Goal: Transaction & Acquisition: Purchase product/service

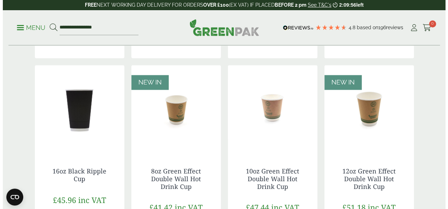
scroll to position [598, 0]
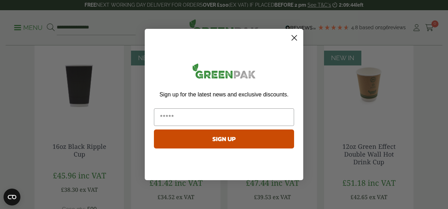
click at [295, 40] on circle "Close dialog" at bounding box center [294, 38] width 12 height 12
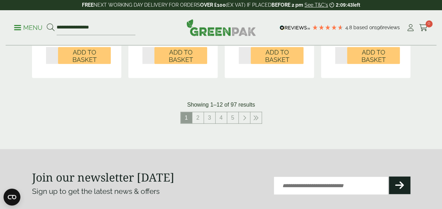
scroll to position [809, 0]
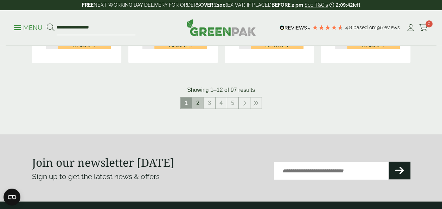
click at [199, 104] on link "2" at bounding box center [198, 102] width 11 height 11
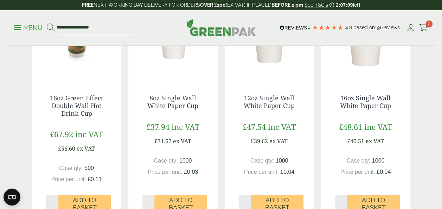
scroll to position [176, 0]
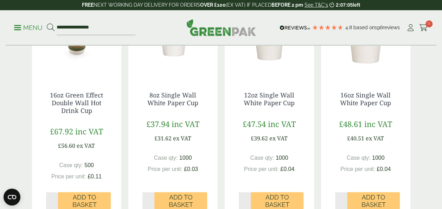
click at [174, 52] on img at bounding box center [172, 33] width 89 height 88
